Goal: Task Accomplishment & Management: Complete application form

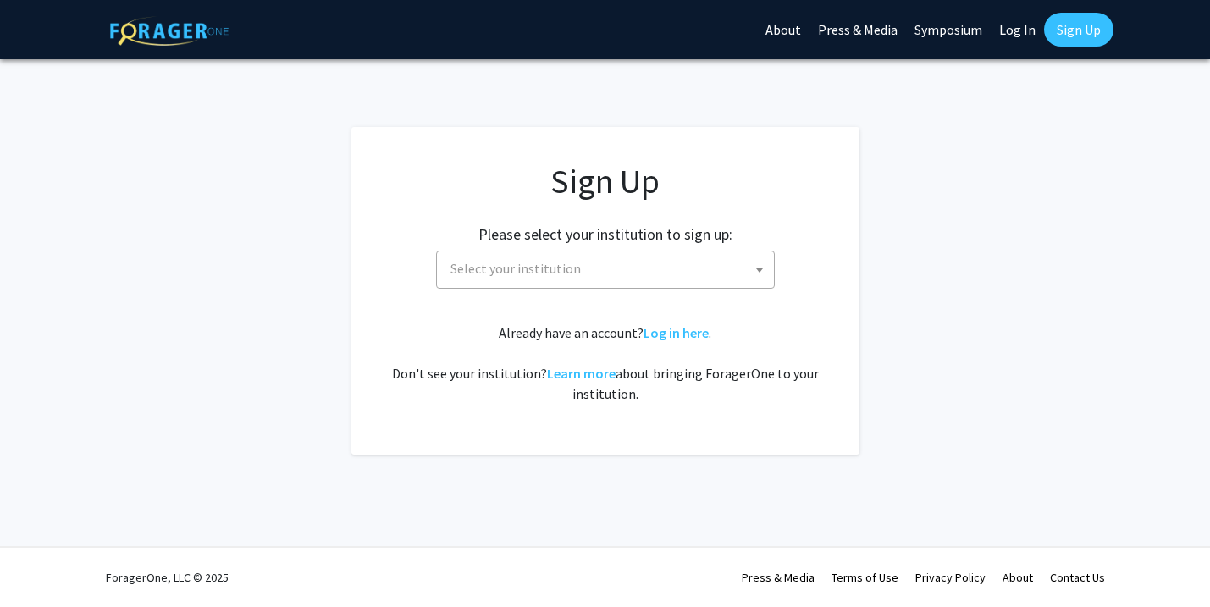
click at [560, 288] on div "Sign Up Please select your institution to sign up: Baylor University Brandeis U…" at bounding box center [605, 282] width 440 height 243
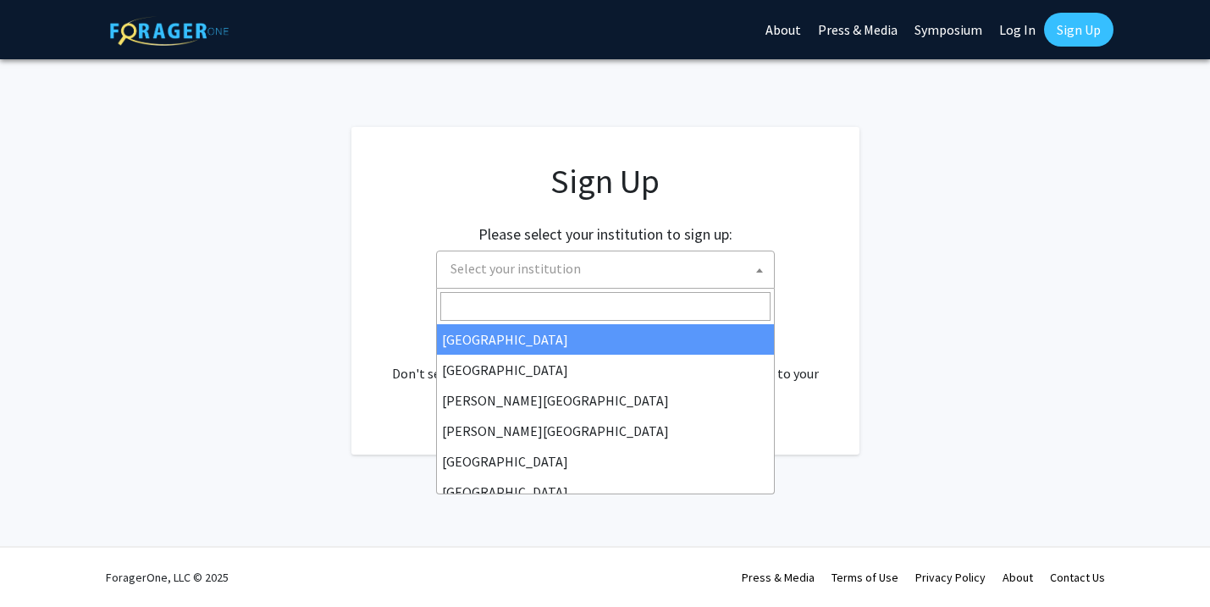
click at [556, 279] on span "Select your institution" at bounding box center [609, 269] width 330 height 35
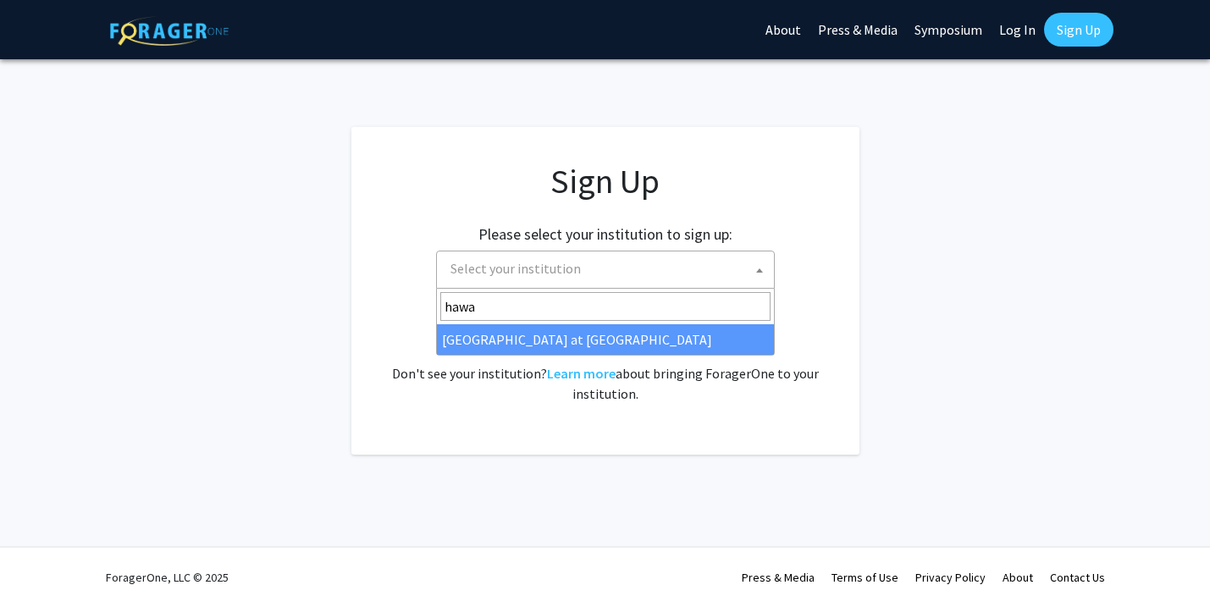
type input "hawa"
select select "18"
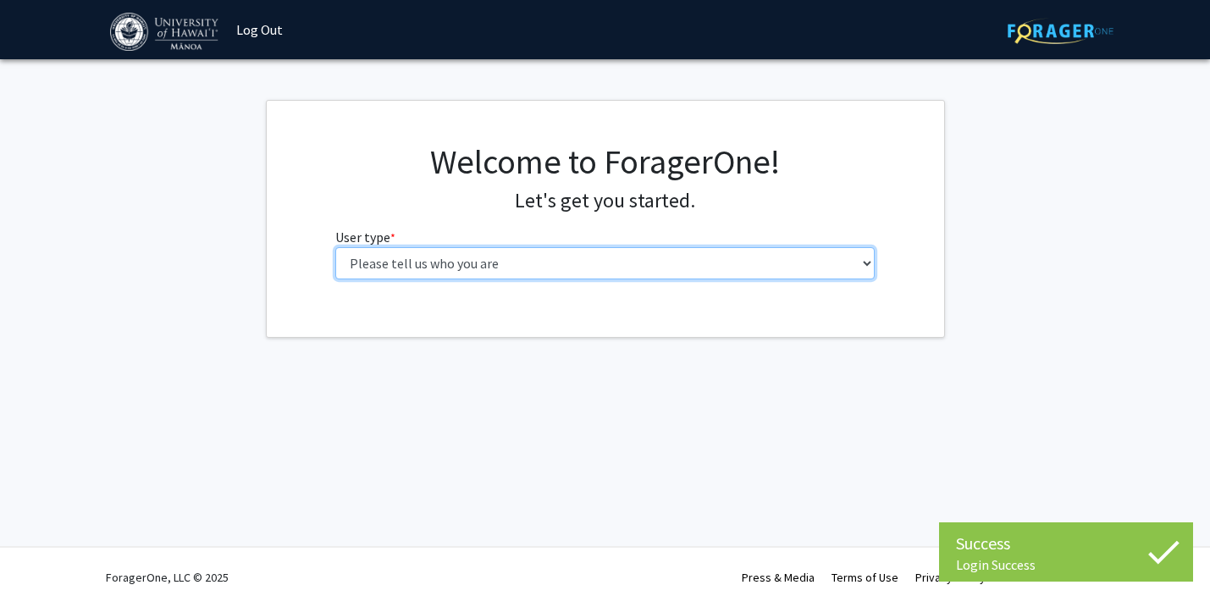
click at [462, 268] on select "Please tell us who you are Undergraduate Student Master's Student Doctoral Cand…" at bounding box center [605, 263] width 540 height 32
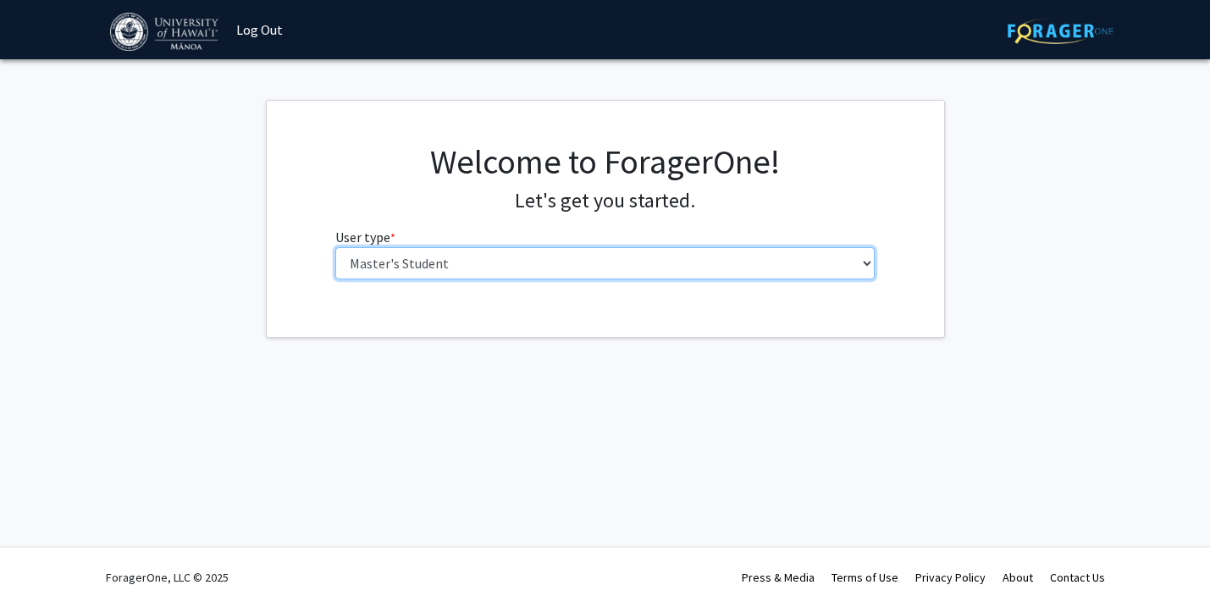
click at [335, 247] on select "Please tell us who you are Undergraduate Student Master's Student Doctoral Cand…" at bounding box center [605, 263] width 540 height 32
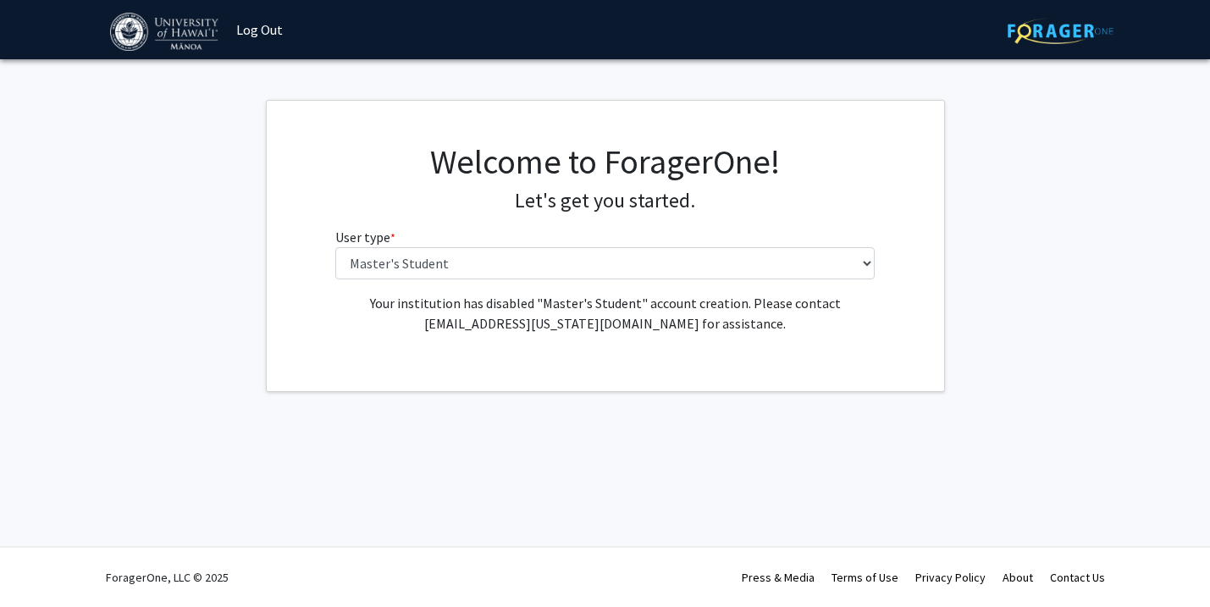
click at [410, 340] on div "Your institution has disabled "Master's Student" account creation. Please conta…" at bounding box center [605, 320] width 565 height 54
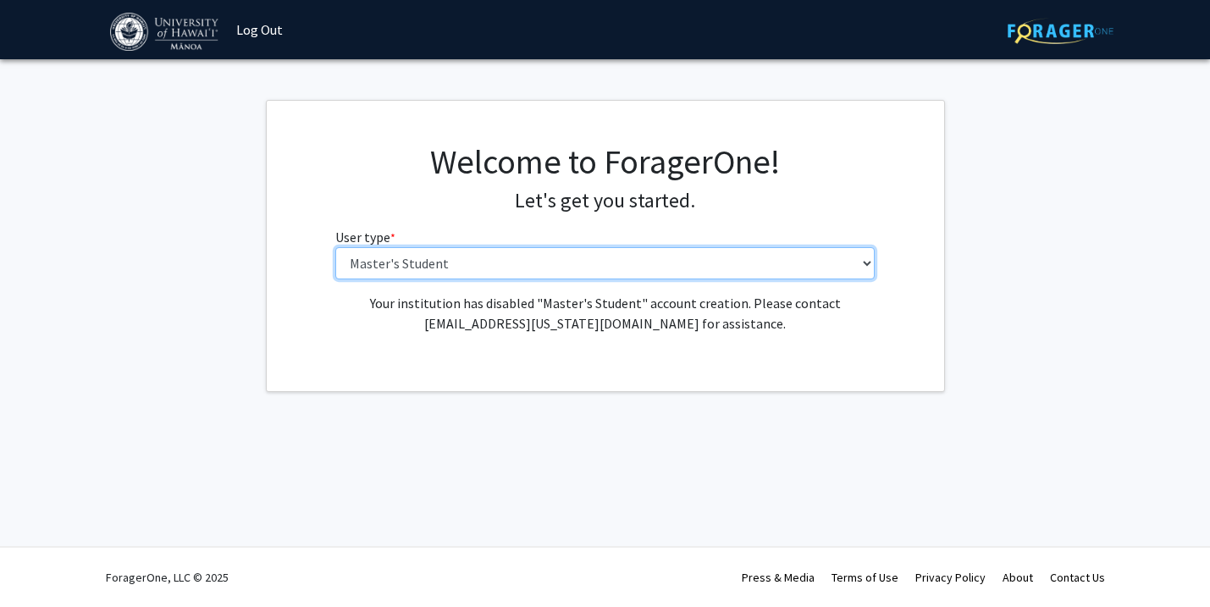
click at [435, 278] on select "Please tell us who you are Undergraduate Student Master's Student Doctoral Cand…" at bounding box center [605, 263] width 540 height 32
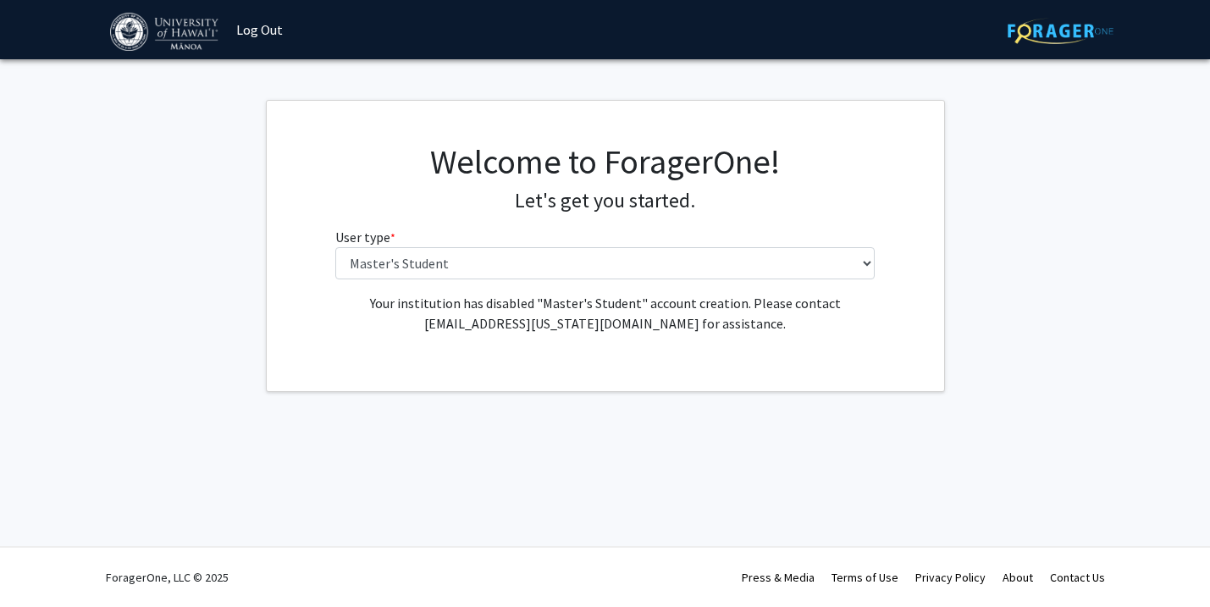
click at [355, 163] on h1 "Welcome to ForagerOne!" at bounding box center [605, 161] width 540 height 41
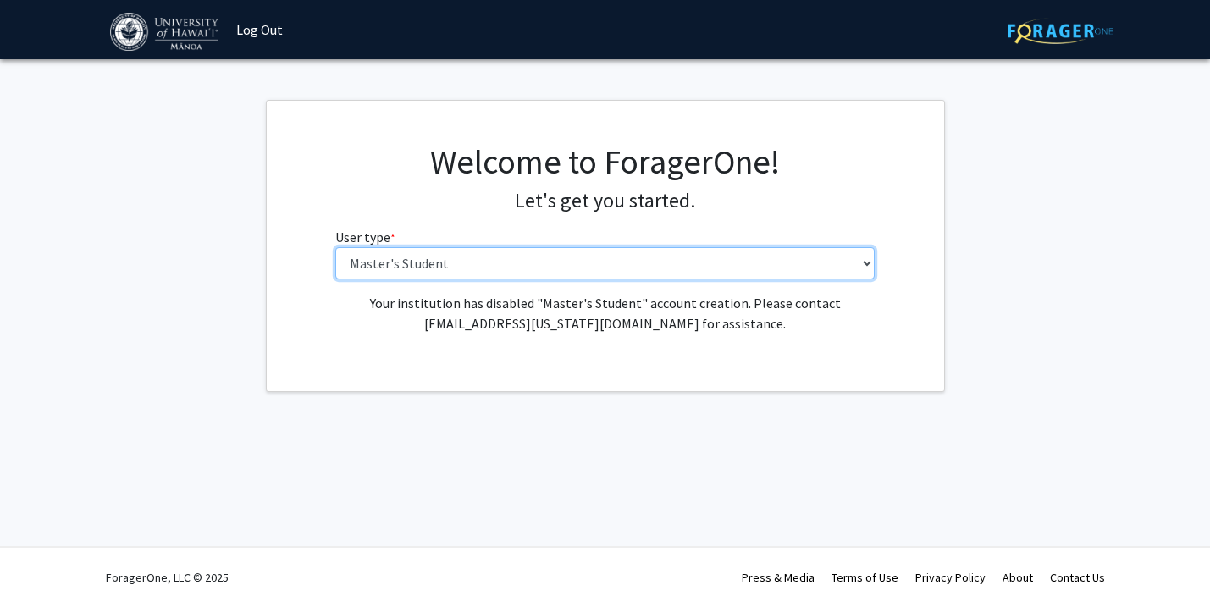
click at [368, 252] on select "Please tell us who you are Undergraduate Student Master's Student Doctoral Cand…" at bounding box center [605, 263] width 540 height 32
click at [335, 247] on select "Please tell us who you are Undergraduate Student Master's Student Doctoral Cand…" at bounding box center [605, 263] width 540 height 32
click at [356, 266] on select "Please tell us who you are Undergraduate Student Master's Student Doctoral Cand…" at bounding box center [605, 263] width 540 height 32
click at [335, 247] on select "Please tell us who you are Undergraduate Student Master's Student Doctoral Cand…" at bounding box center [605, 263] width 540 height 32
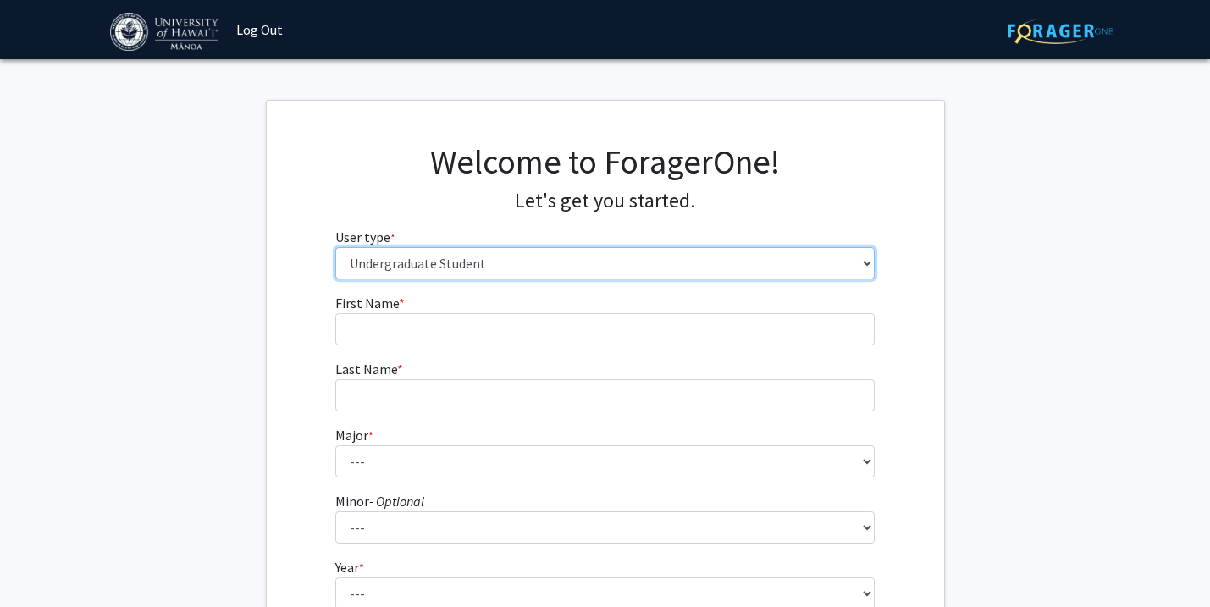
click at [358, 257] on select "Please tell us who you are Undergraduate Student Master's Student Doctoral Cand…" at bounding box center [605, 263] width 540 height 32
select select "2: masters"
click at [335, 247] on select "Please tell us who you are Undergraduate Student Master's Student Doctoral Cand…" at bounding box center [605, 263] width 540 height 32
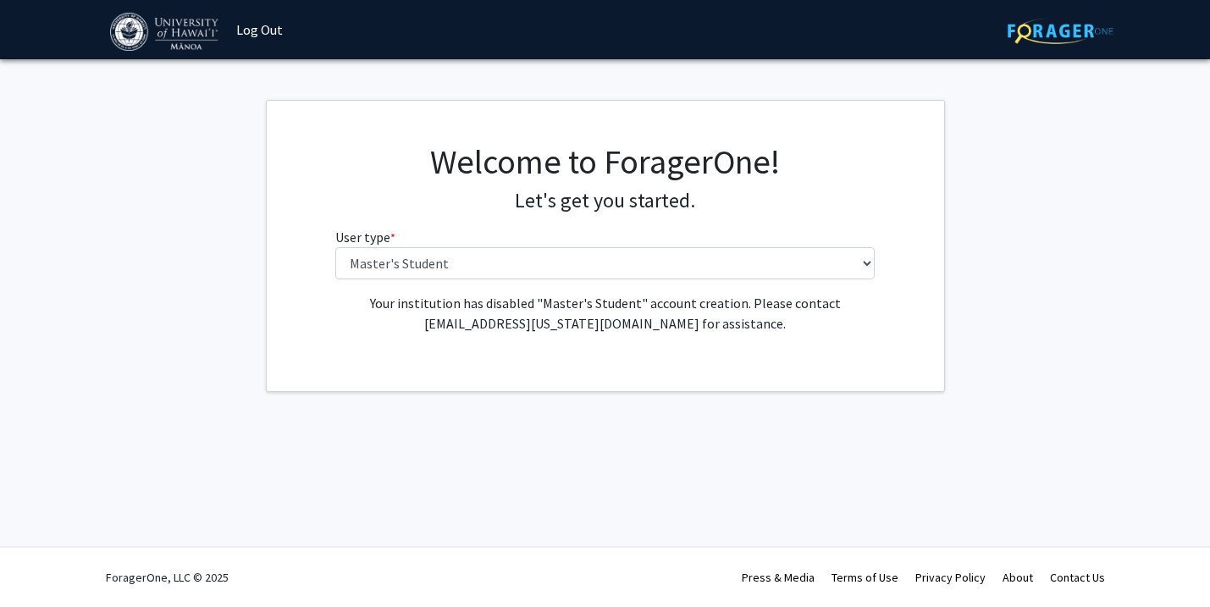
click at [336, 307] on p "Your institution has disabled "Master's Student" account creation. Please conta…" at bounding box center [605, 313] width 540 height 41
drag, startPoint x: 364, startPoint y: 300, endPoint x: 750, endPoint y: 305, distance: 386.2
click at [750, 305] on p "Your institution has disabled "Master's Student" account creation. Please conta…" at bounding box center [605, 313] width 540 height 41
copy p "Your institution has disabled "Master's Student" account creation."
